Goal: Task Accomplishment & Management: Manage account settings

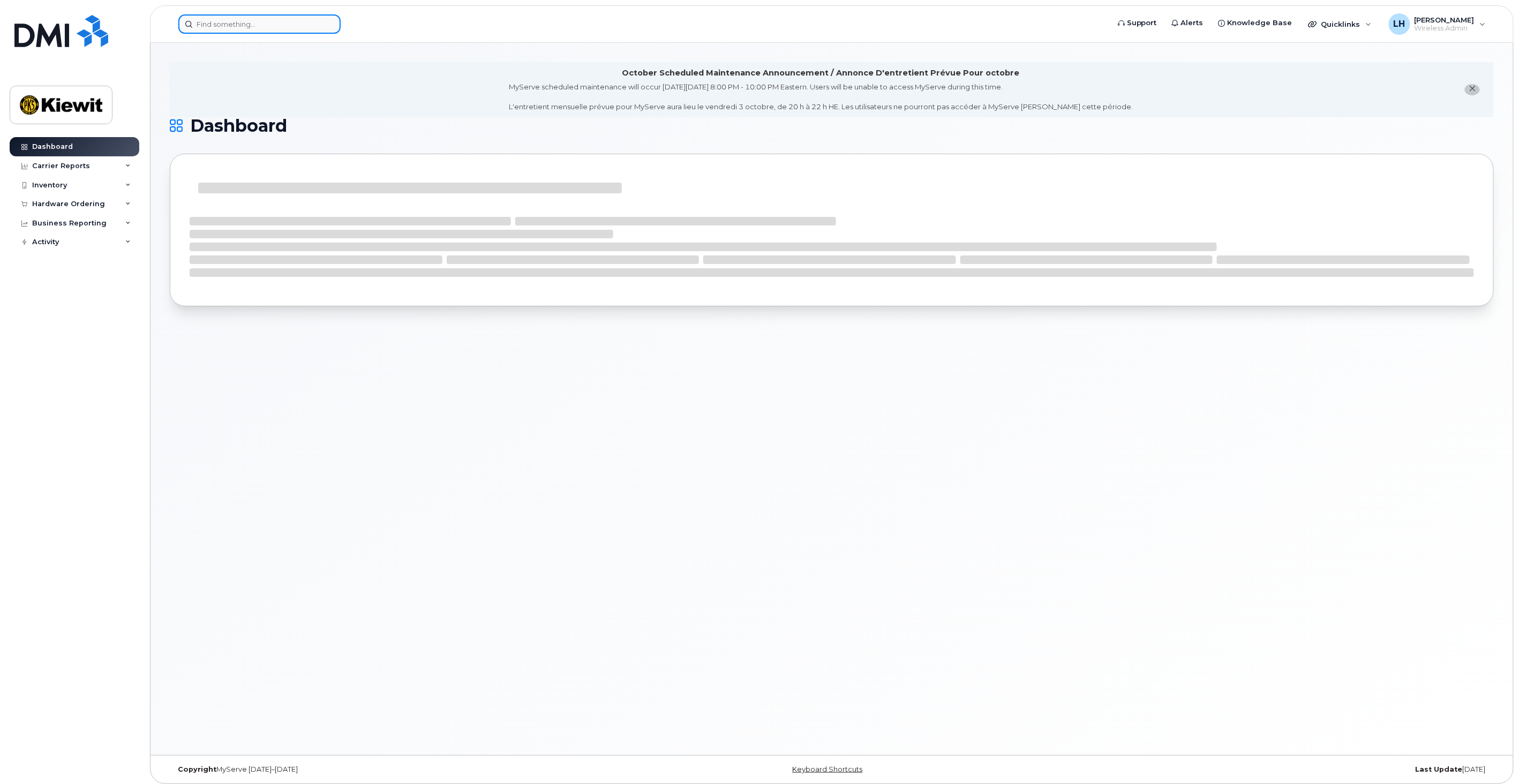
click at [302, 24] on input at bounding box center [259, 24] width 162 height 19
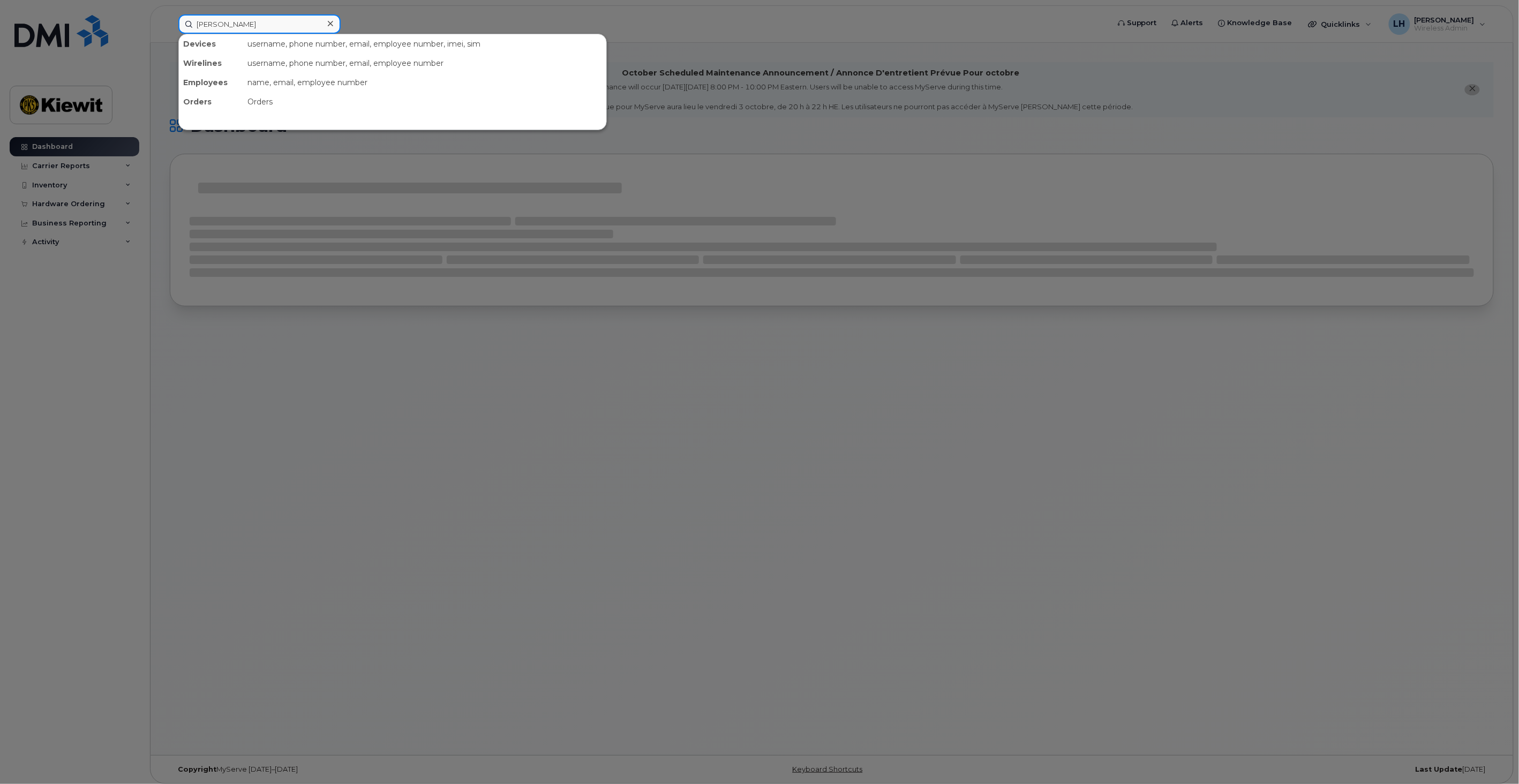
type input "[PERSON_NAME]"
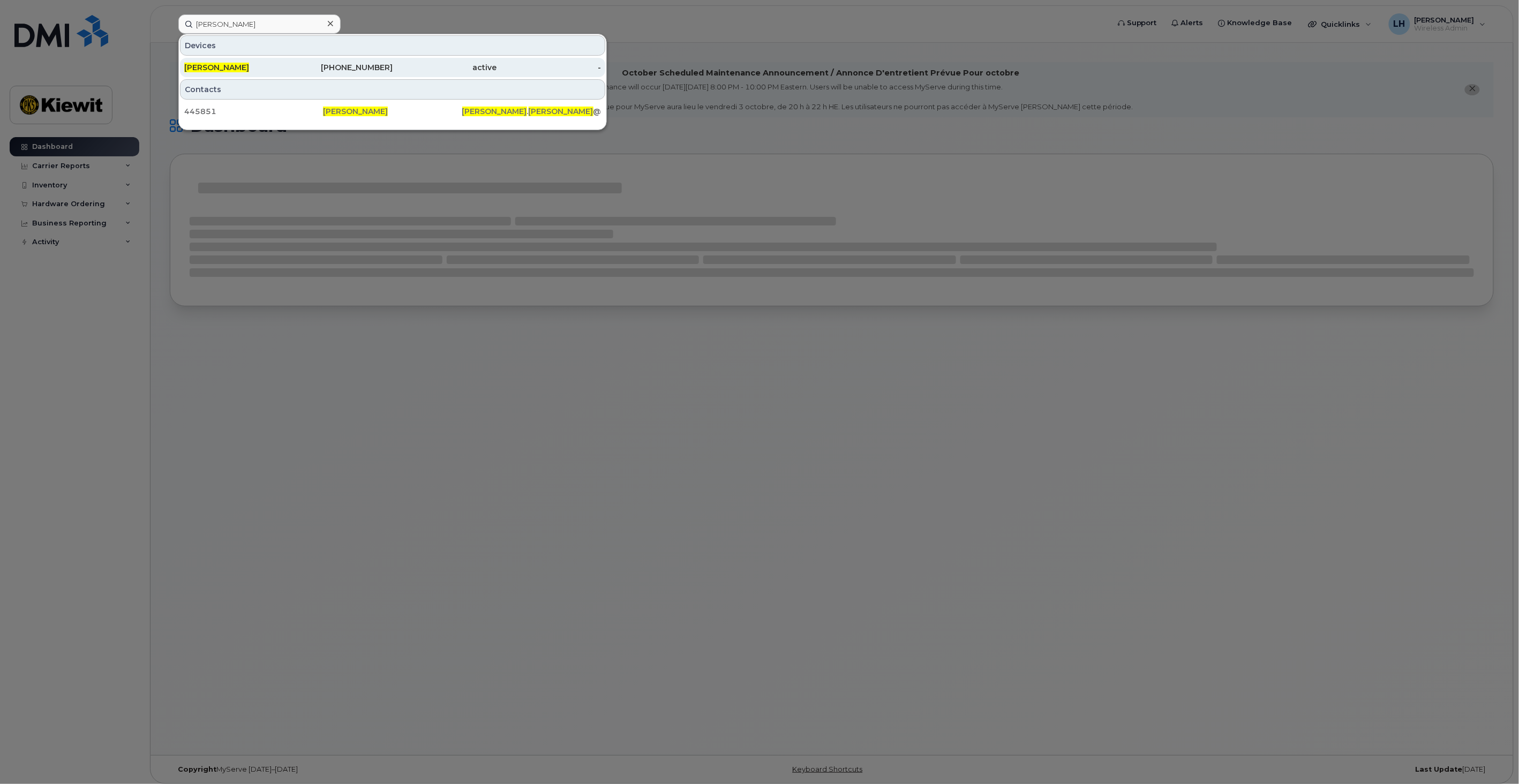
click at [384, 65] on div "[PHONE_NUMBER]" at bounding box center [340, 68] width 105 height 10
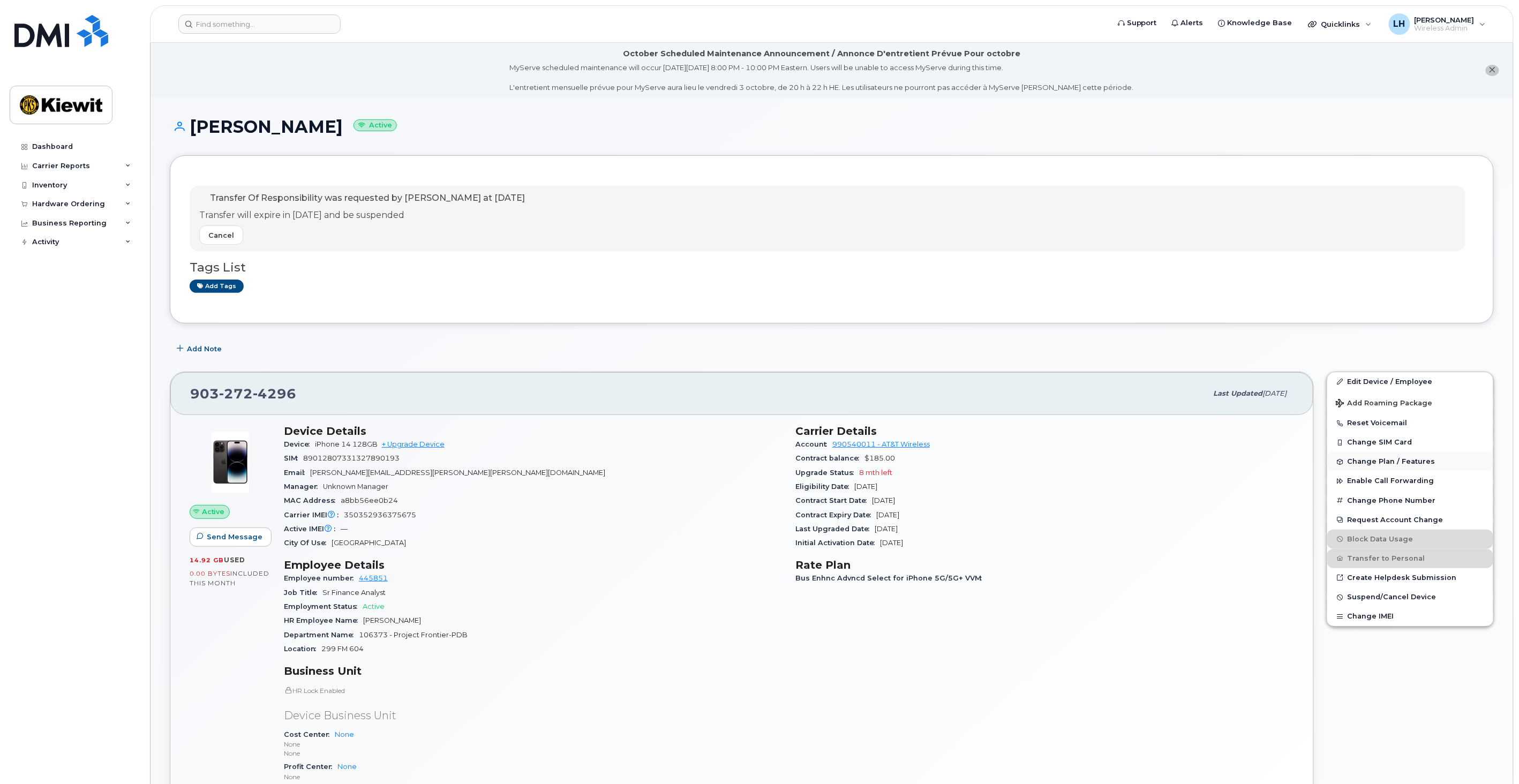
click at [1366, 459] on button "Change Plan / Features" at bounding box center [1410, 461] width 166 height 19
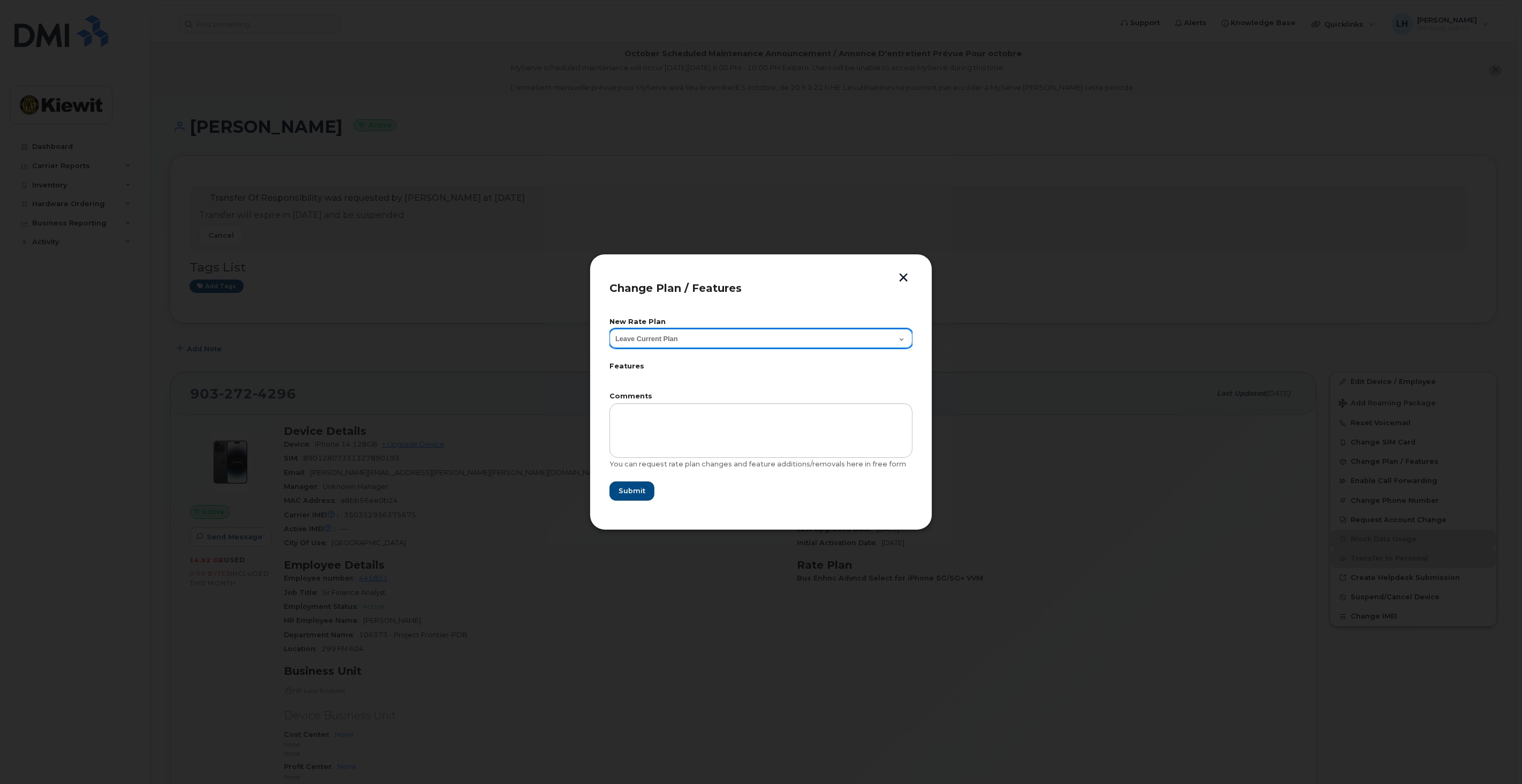
click at [762, 334] on select "Leave Current Plan" at bounding box center [761, 338] width 303 height 19
click at [766, 286] on header "Change Plan / Features" at bounding box center [761, 291] width 303 height 36
click at [1164, 427] on div at bounding box center [761, 392] width 1522 height 784
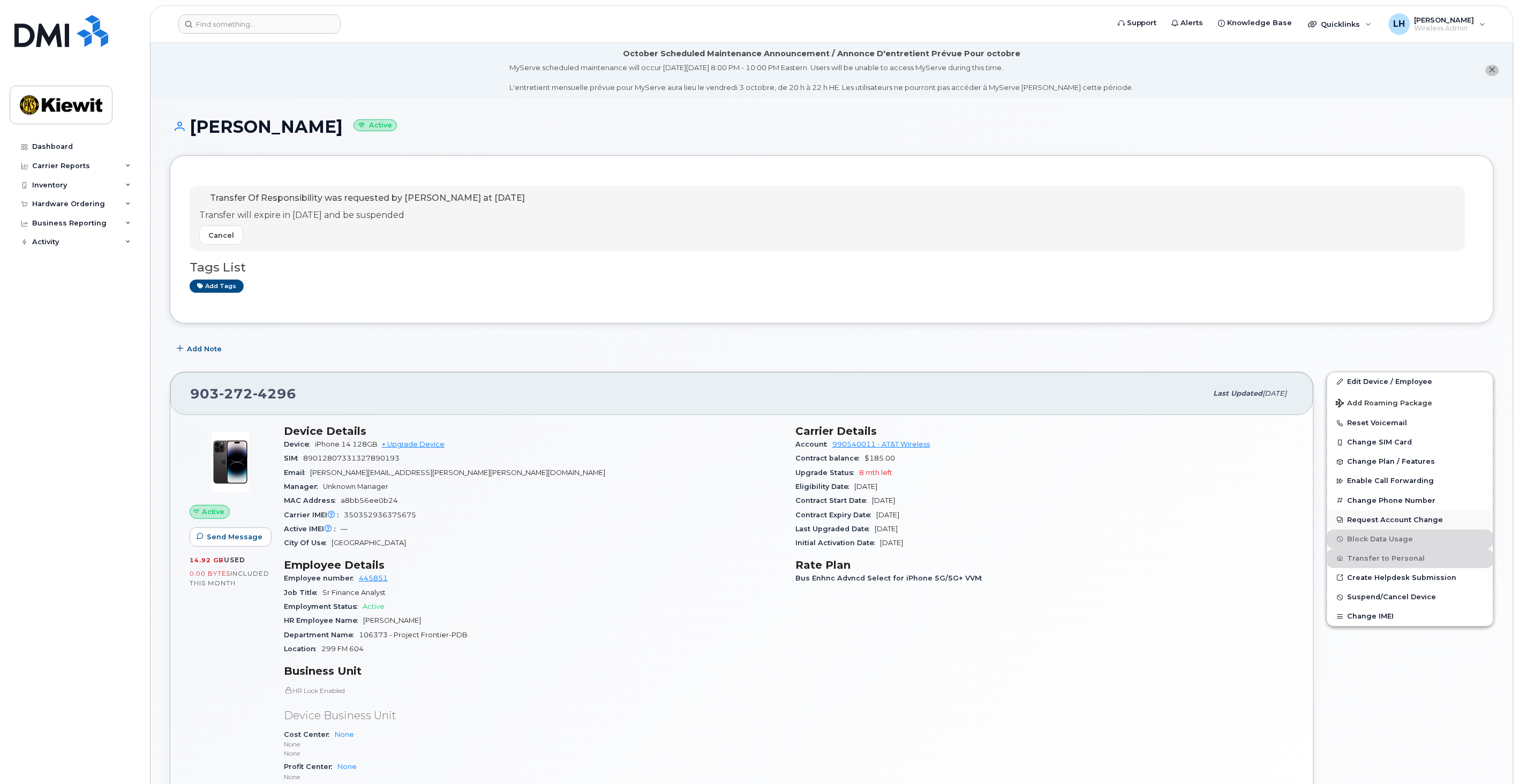
click at [1400, 521] on button "Request Account Change" at bounding box center [1410, 520] width 166 height 19
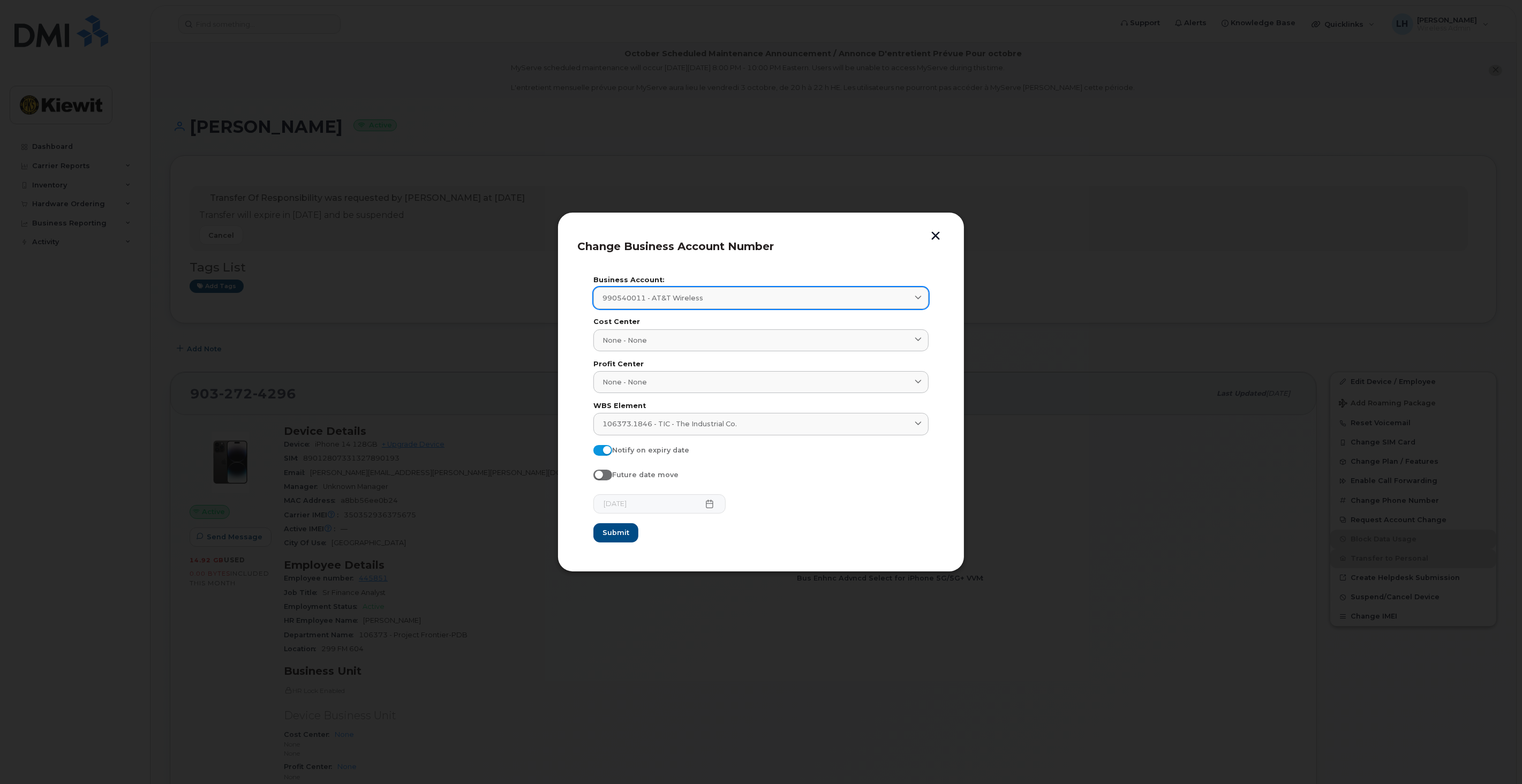
click at [738, 297] on div "990540011 - AT&T Wireless" at bounding box center [761, 298] width 317 height 10
type input "k"
type input "personal"
click at [936, 233] on button "button" at bounding box center [936, 236] width 16 height 11
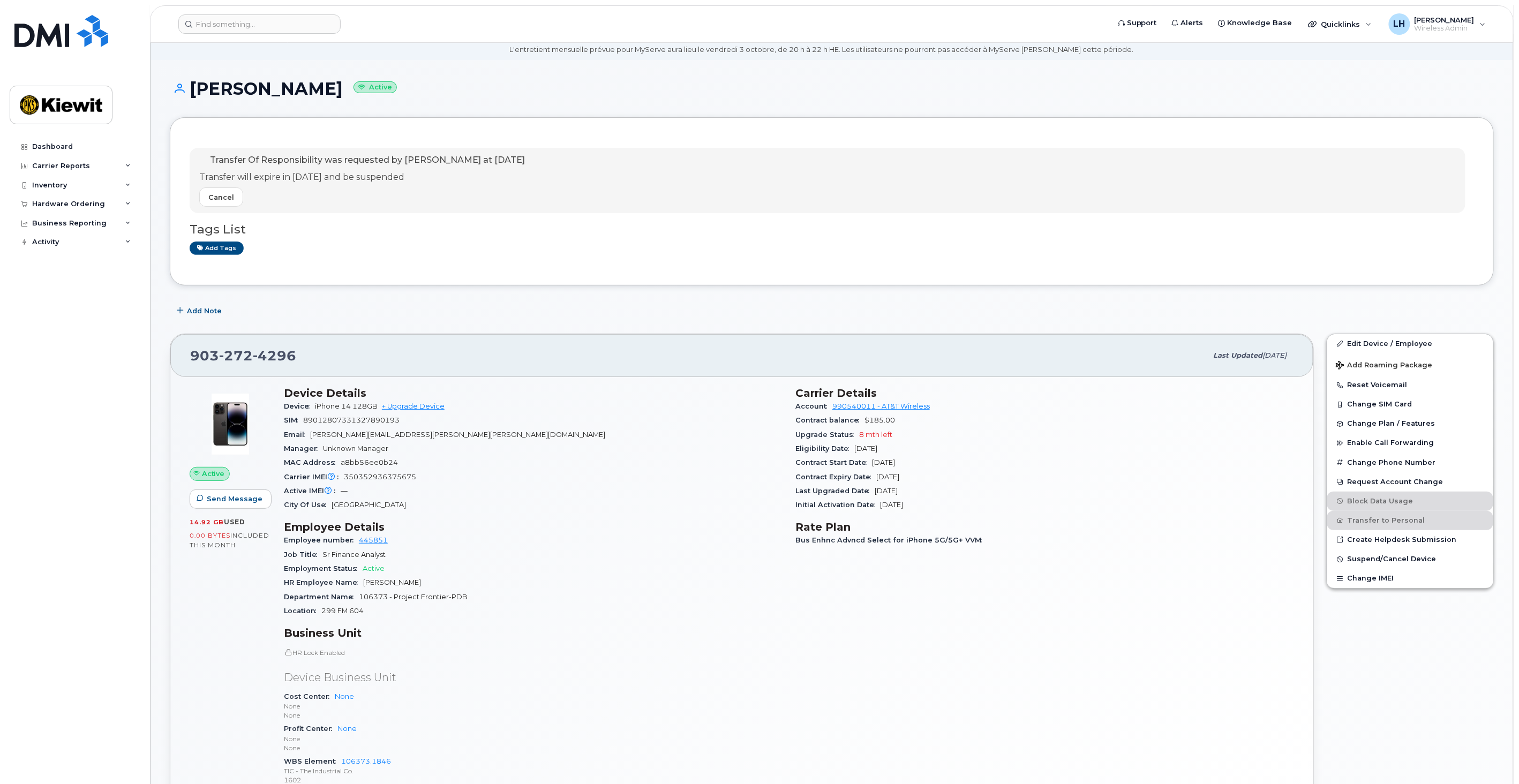
scroll to position [59, 0]
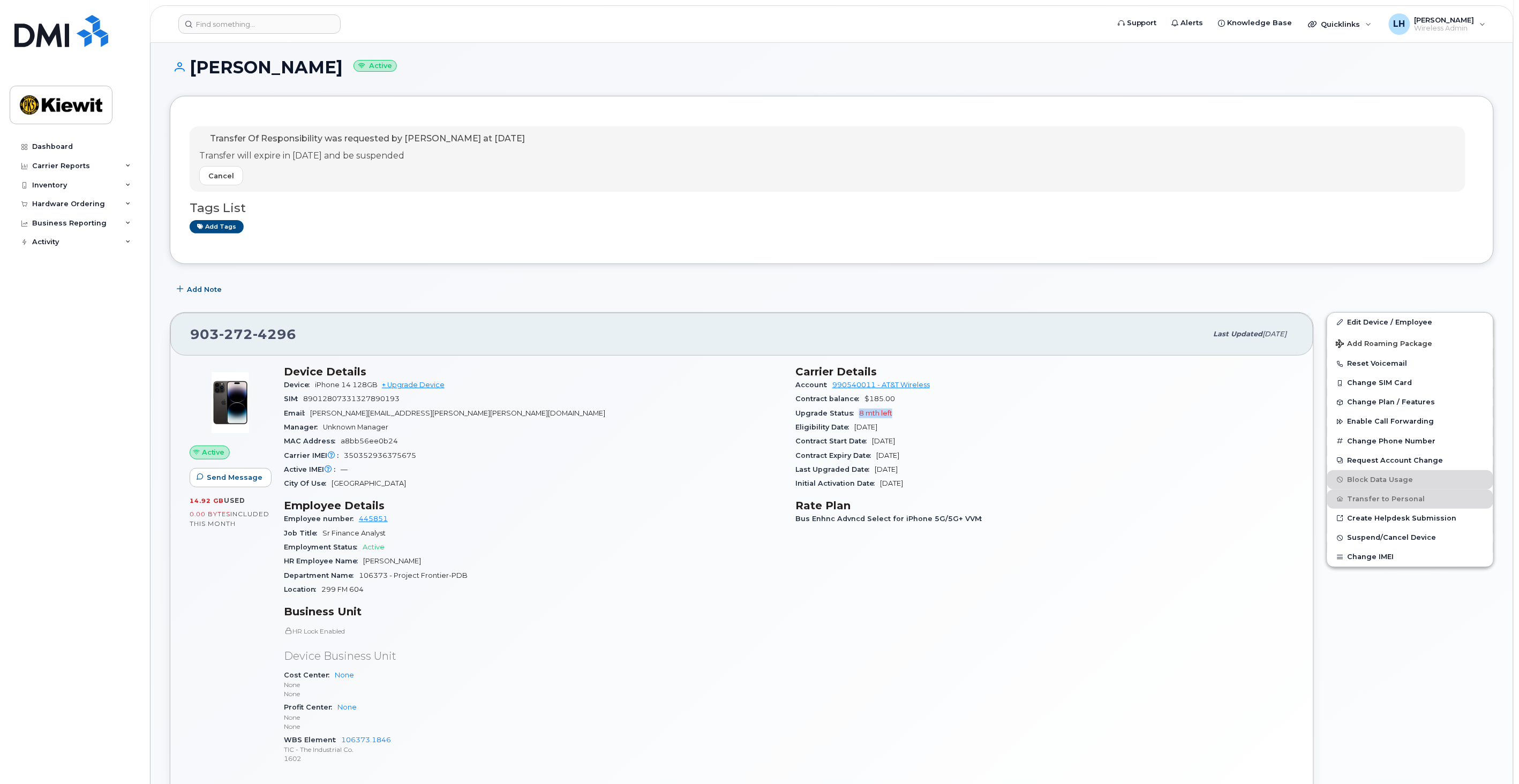
drag, startPoint x: 895, startPoint y: 415, endPoint x: 860, endPoint y: 413, distance: 35.1
click at [860, 413] on div "Upgrade Status 8 mth left" at bounding box center [1044, 413] width 499 height 14
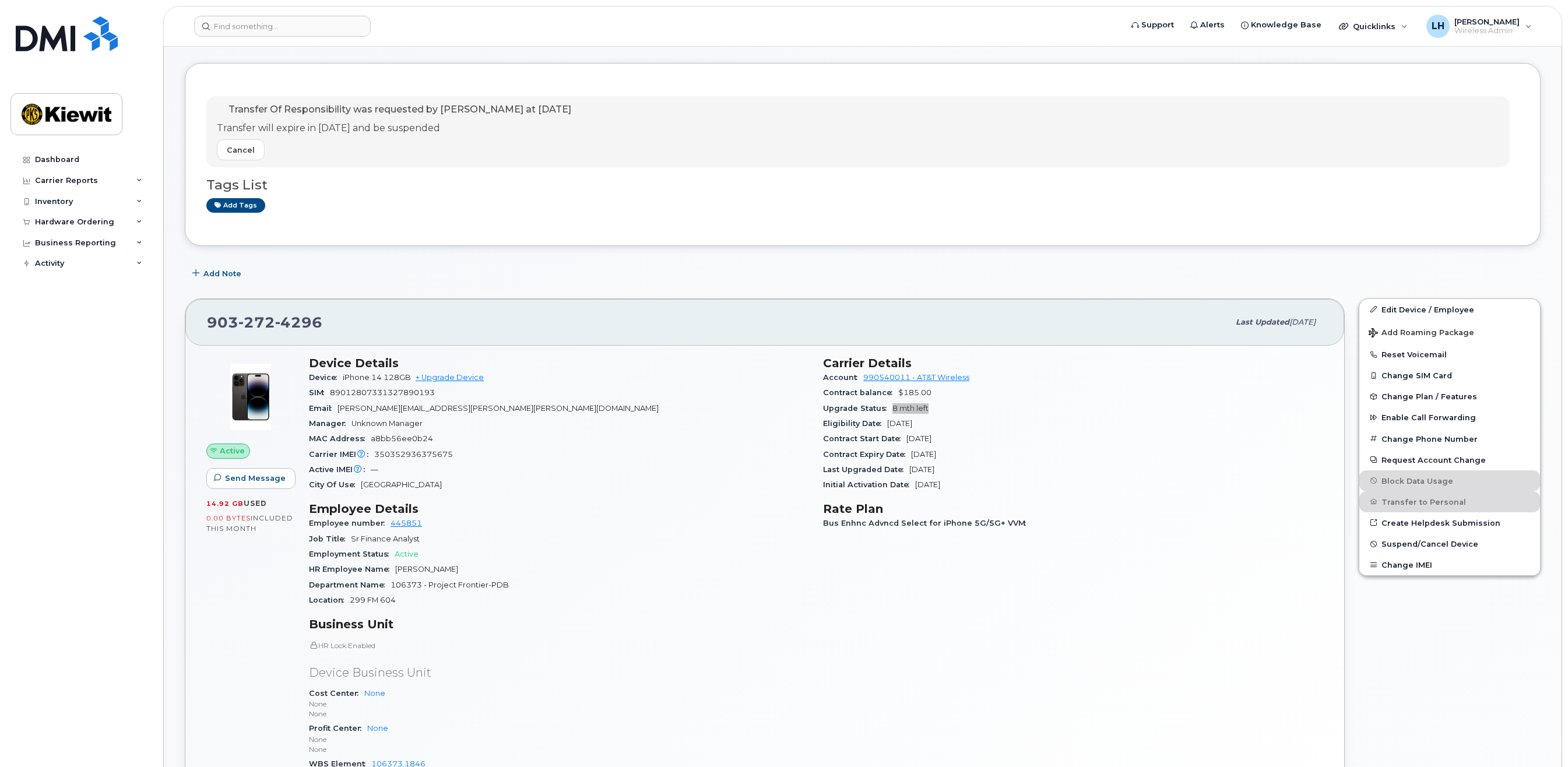
scroll to position [129, 0]
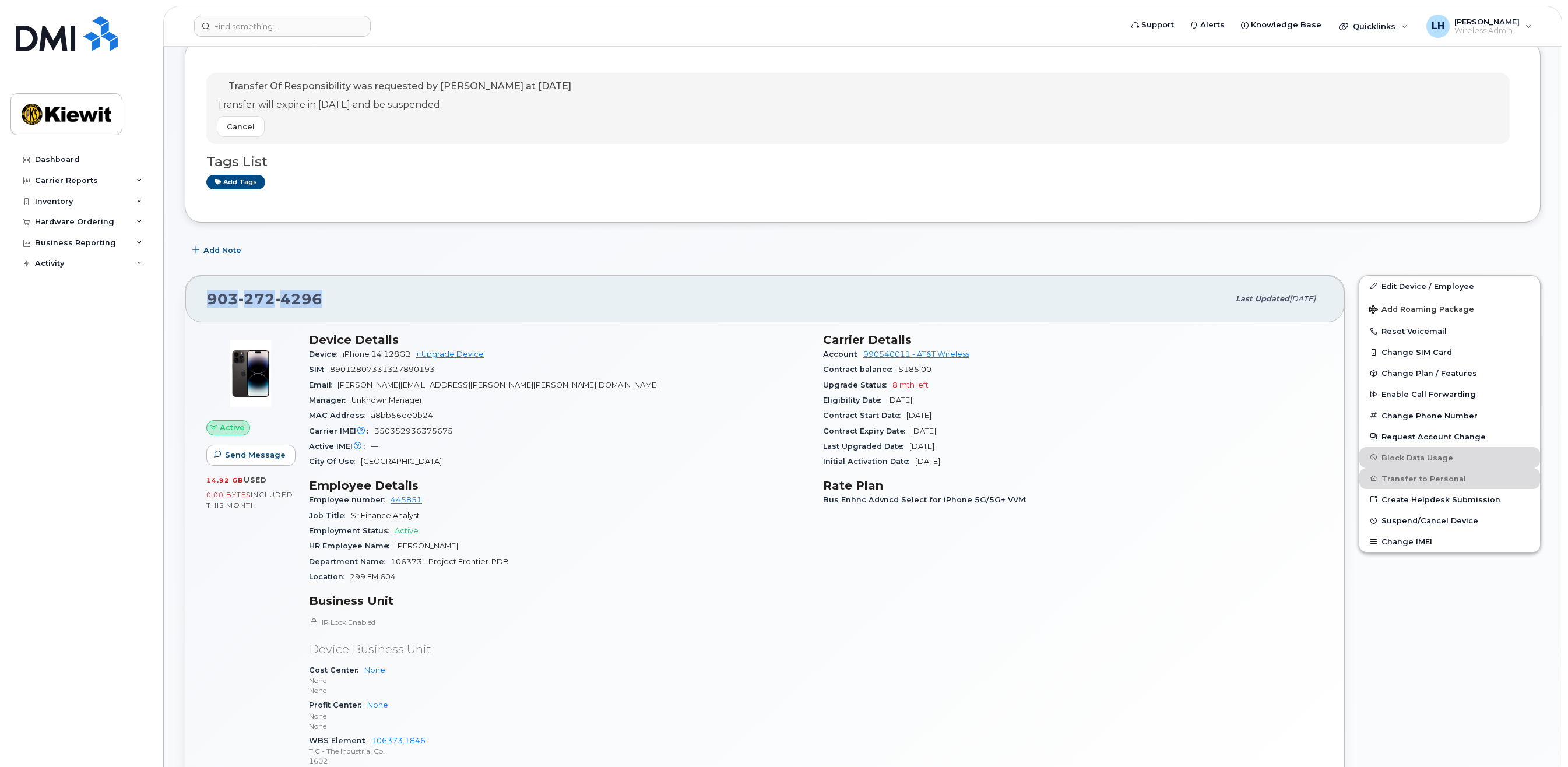
drag, startPoint x: 324, startPoint y: 301, endPoint x: 176, endPoint y: 298, distance: 148.0
copy span "903 272 4296"
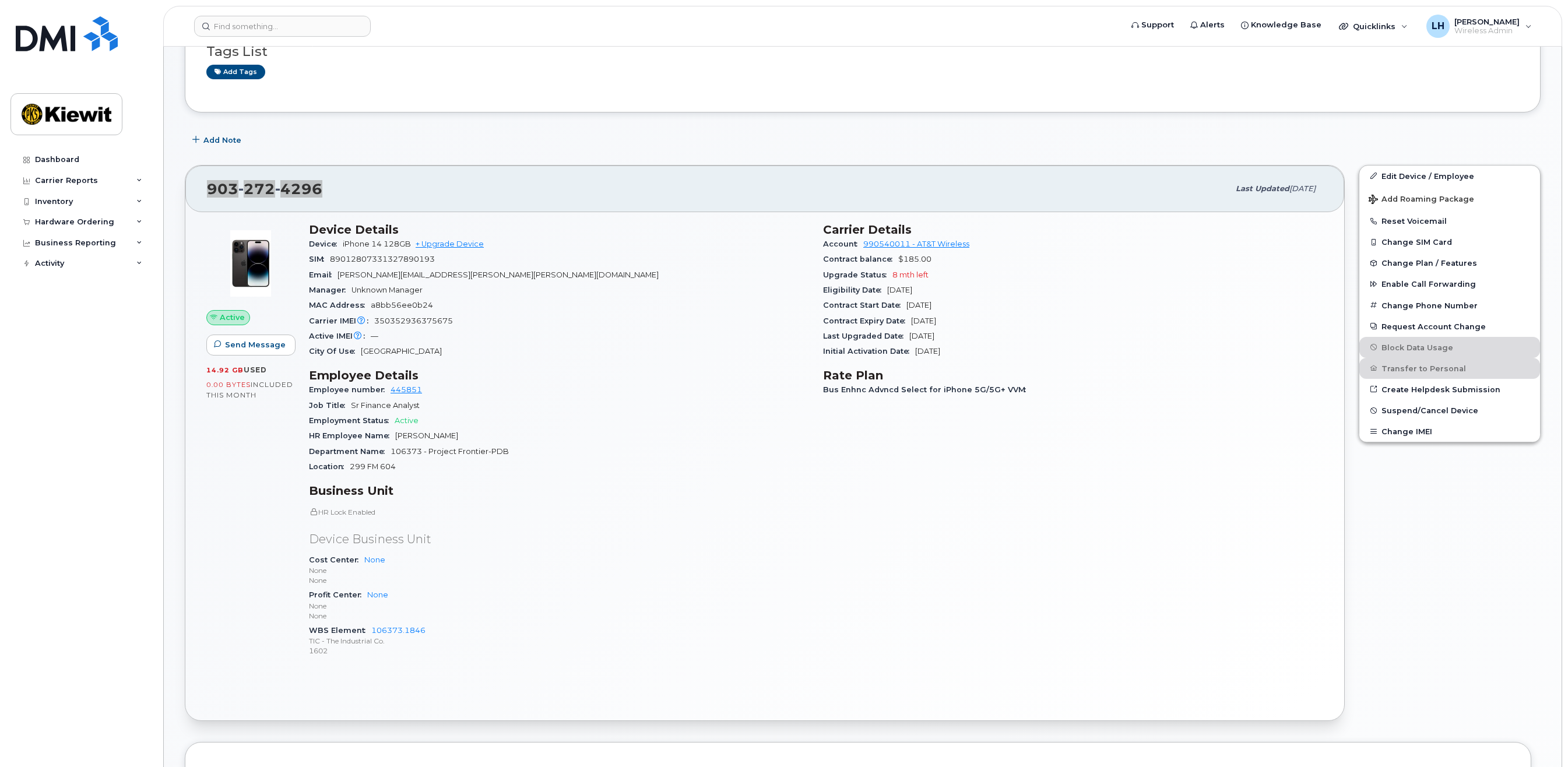
scroll to position [259, 0]
